Goal: Check status: Check status

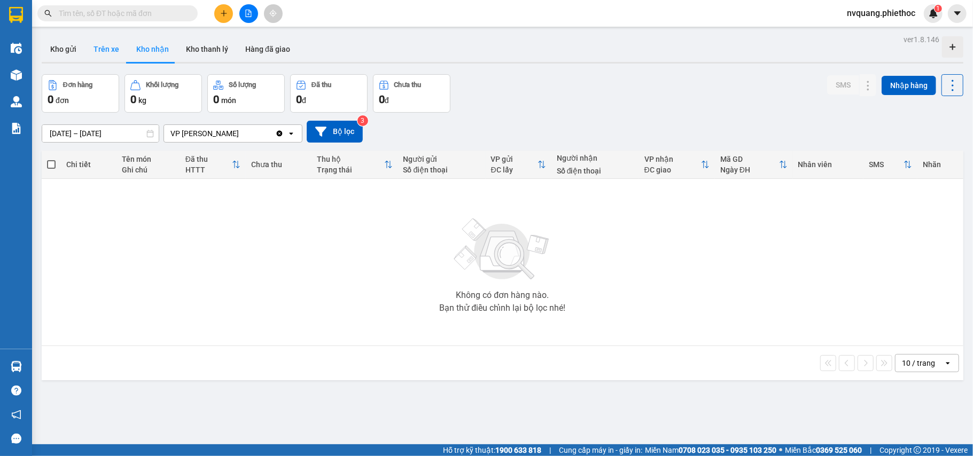
click at [103, 50] on button "Trên xe" at bounding box center [106, 49] width 43 height 26
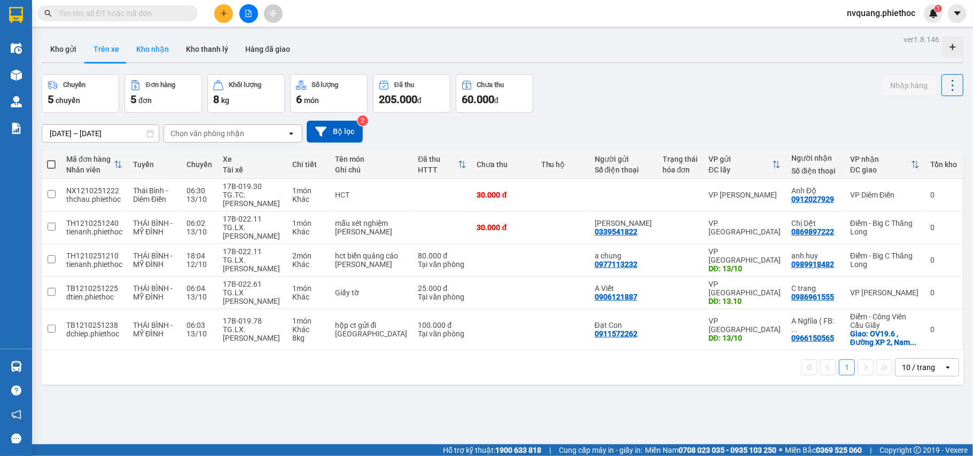
click at [159, 37] on button "Kho nhận" at bounding box center [153, 49] width 50 height 26
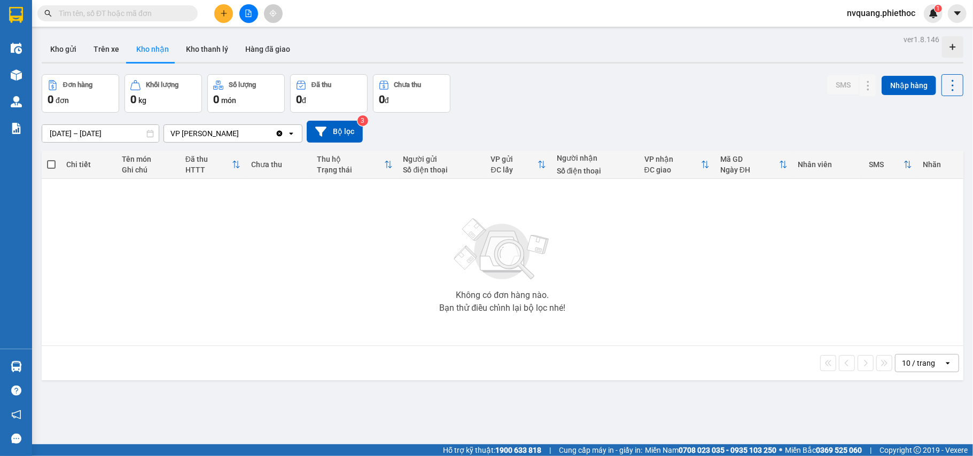
click at [67, 128] on input "[DATE] – [DATE]" at bounding box center [100, 133] width 117 height 17
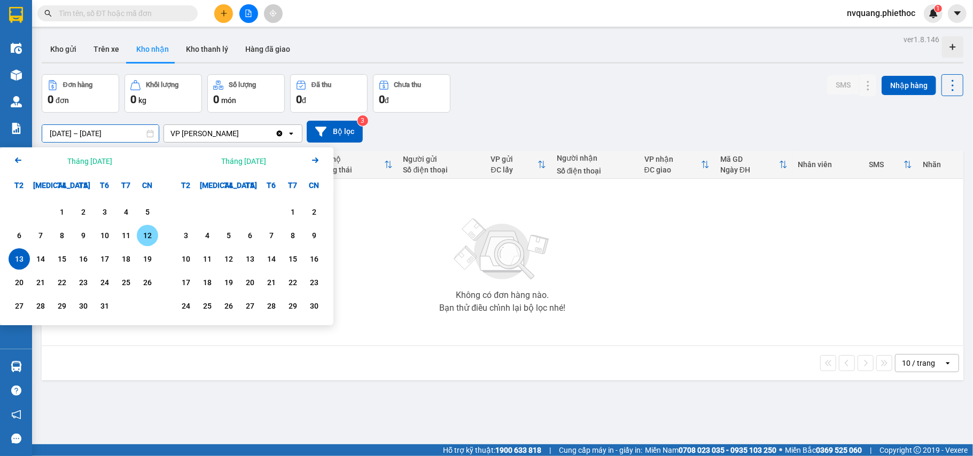
click at [153, 232] on div "12" at bounding box center [147, 235] width 15 height 13
click at [20, 251] on div "13" at bounding box center [19, 259] width 21 height 21
type input "[DATE] – [DATE]"
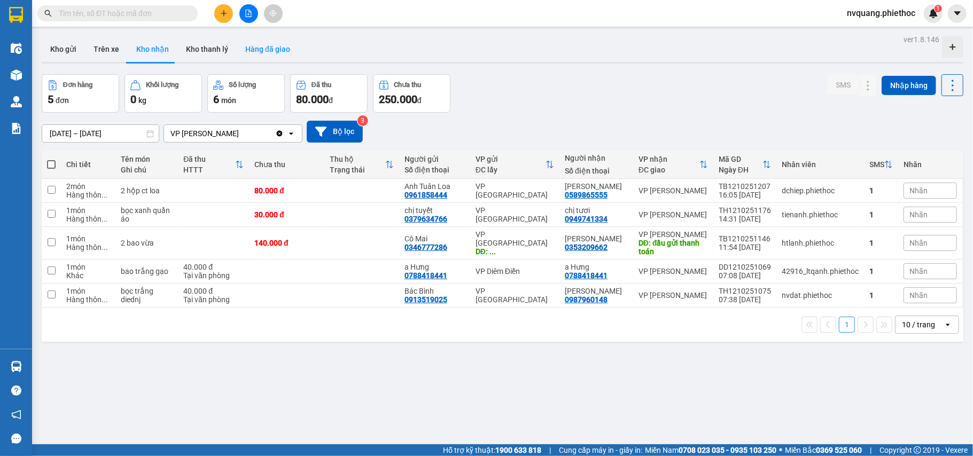
click at [271, 42] on button "Hàng đã giao" at bounding box center [268, 49] width 62 height 26
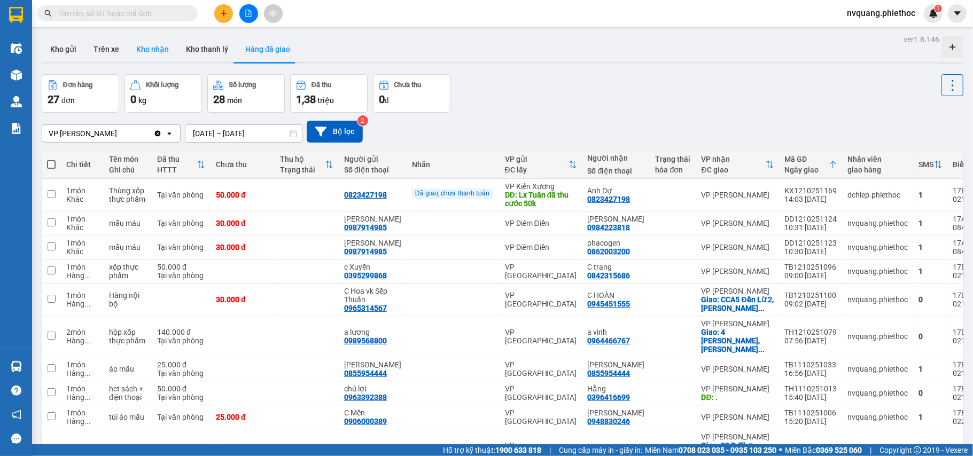
click at [155, 48] on button "Kho nhận" at bounding box center [153, 49] width 50 height 26
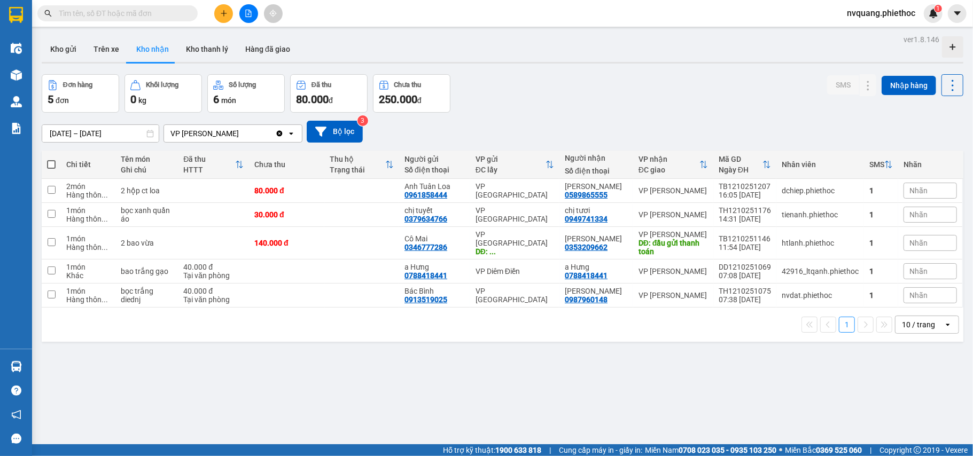
click at [65, 129] on input "[DATE] – [DATE]" at bounding box center [100, 133] width 117 height 17
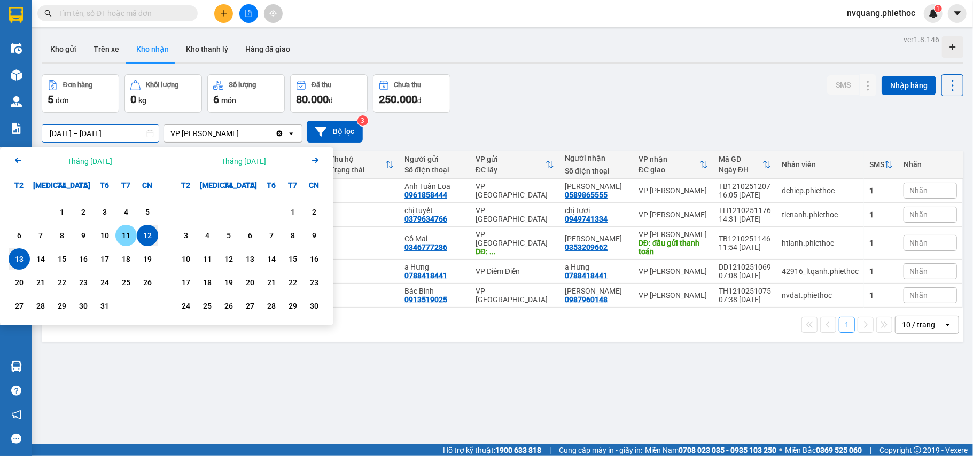
click at [123, 231] on div "11" at bounding box center [126, 235] width 15 height 13
click at [15, 260] on div "13" at bounding box center [19, 259] width 15 height 13
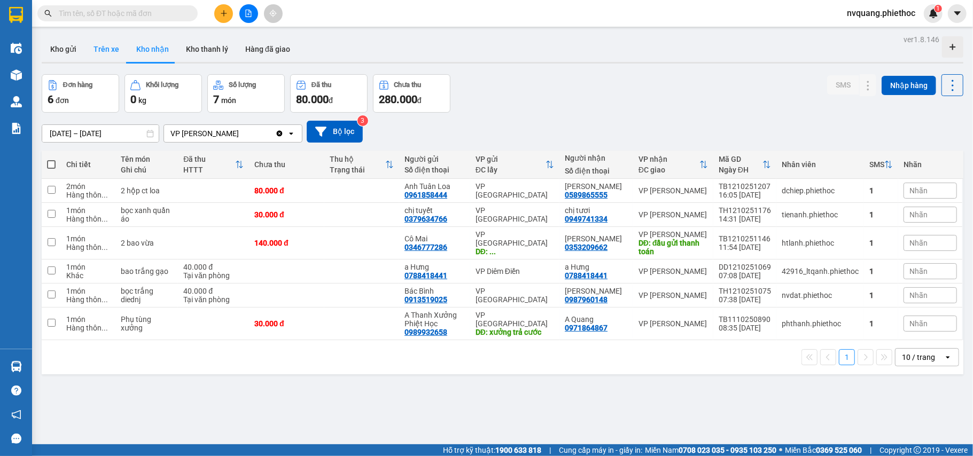
click at [110, 54] on button "Trên xe" at bounding box center [106, 49] width 43 height 26
type input "[DATE] – [DATE]"
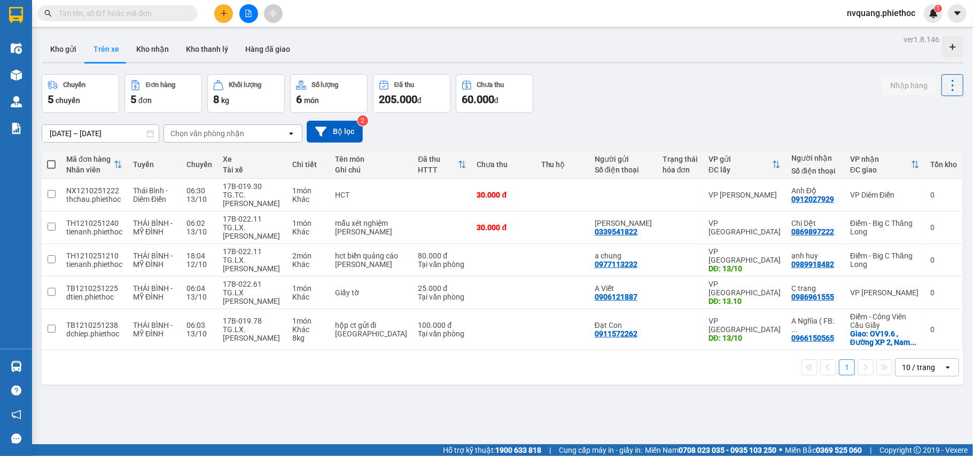
click at [221, 131] on div "Chọn văn phòng nhận" at bounding box center [207, 133] width 74 height 11
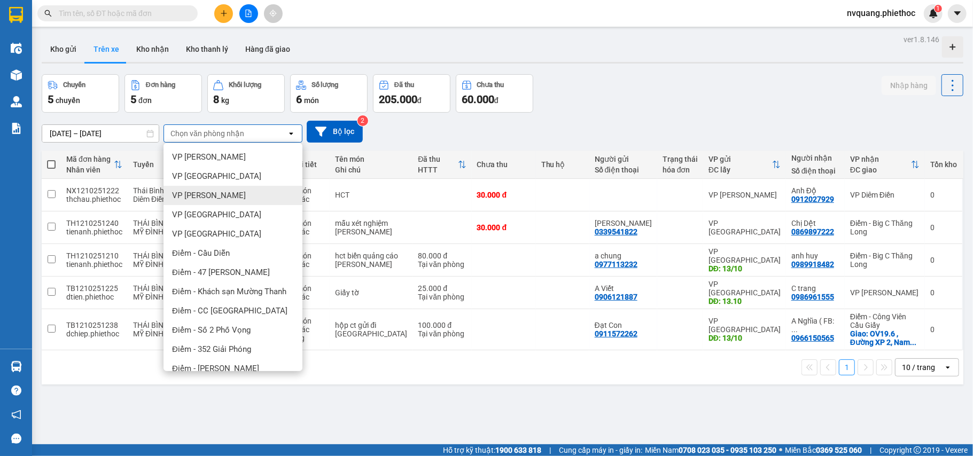
click at [203, 193] on span "VP [PERSON_NAME]" at bounding box center [209, 195] width 74 height 11
